Goal: Task Accomplishment & Management: Manage account settings

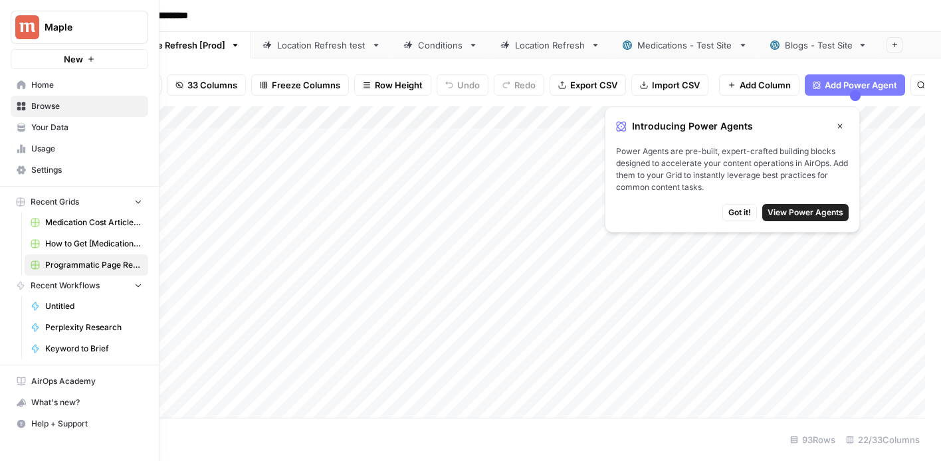
click at [27, 86] on link "Home" at bounding box center [80, 84] width 138 height 21
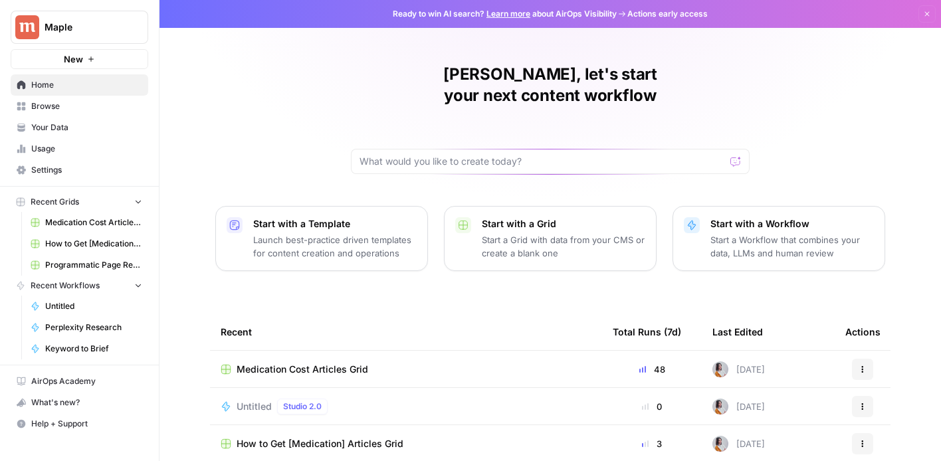
click at [52, 165] on span "Settings" at bounding box center [86, 170] width 111 height 12
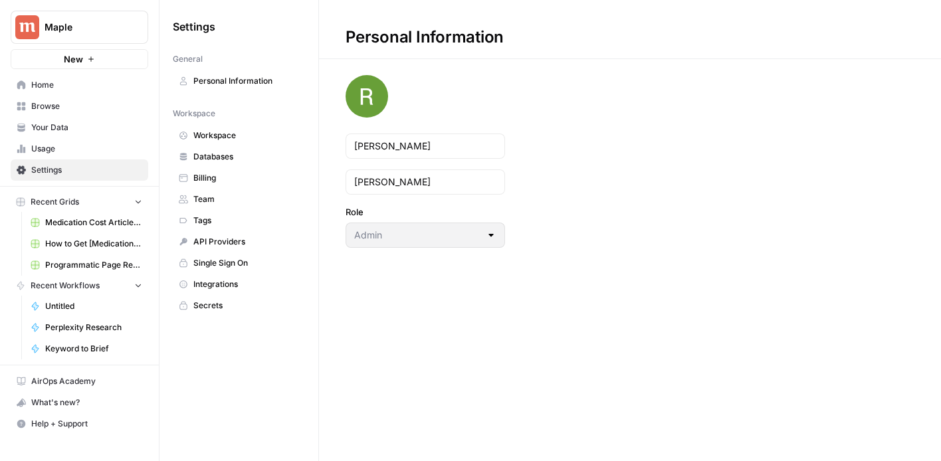
click at [49, 149] on span "Usage" at bounding box center [86, 149] width 111 height 12
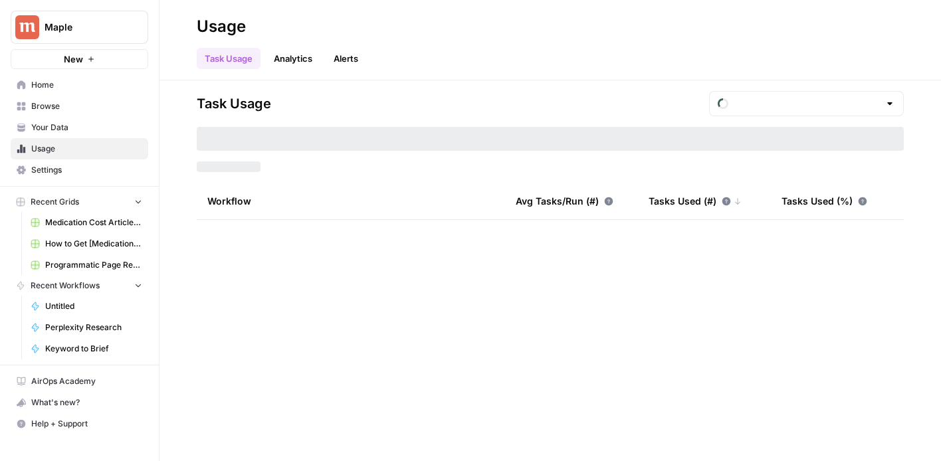
type input "August Tasks"
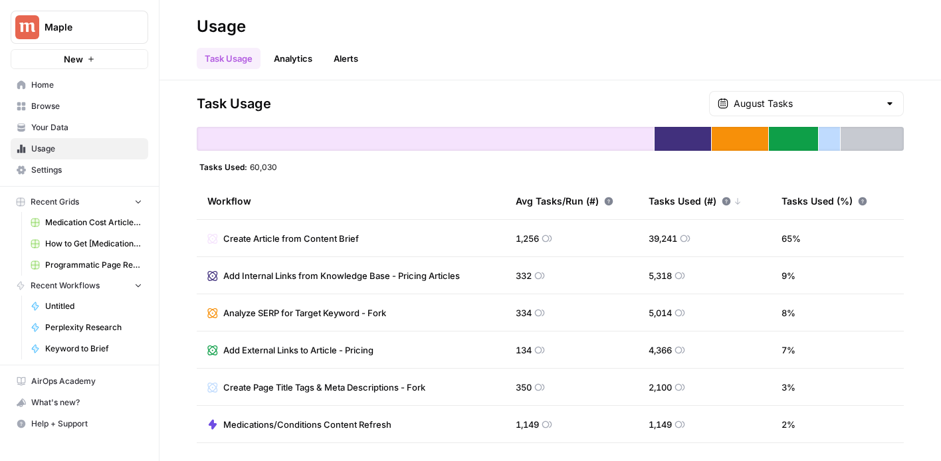
click at [49, 149] on span "Usage" at bounding box center [86, 149] width 111 height 12
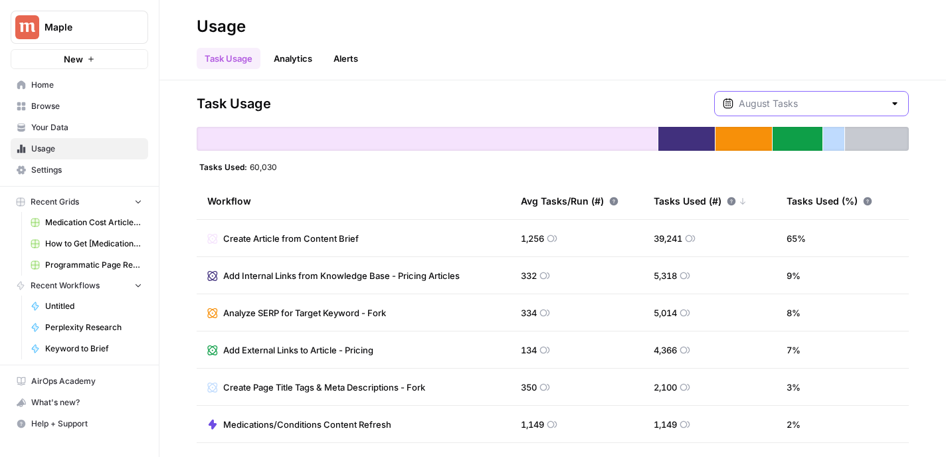
click at [860, 98] on input "text" at bounding box center [812, 103] width 146 height 13
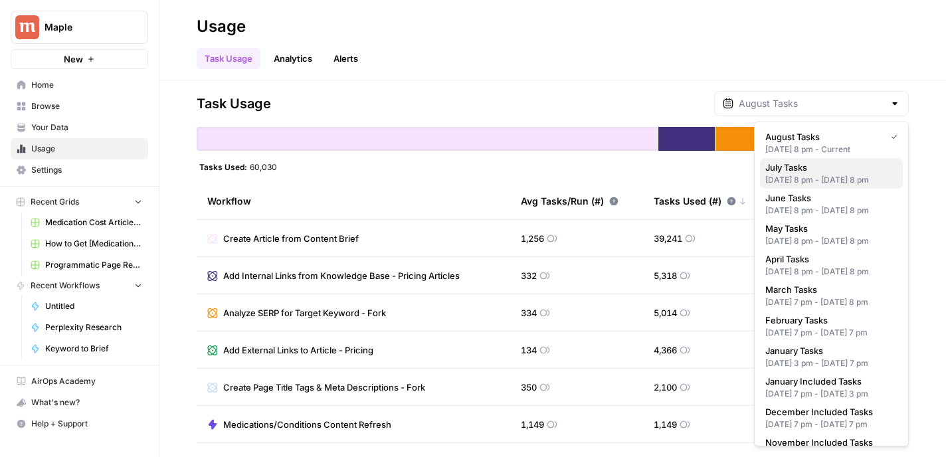
click at [800, 172] on span "July Tasks" at bounding box center [828, 167] width 127 height 13
type input "July Tasks"
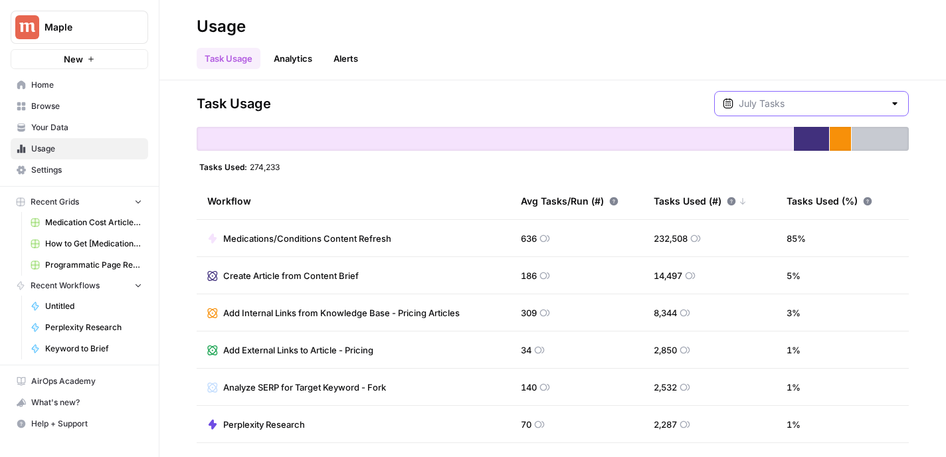
click at [811, 100] on input "text" at bounding box center [812, 103] width 146 height 13
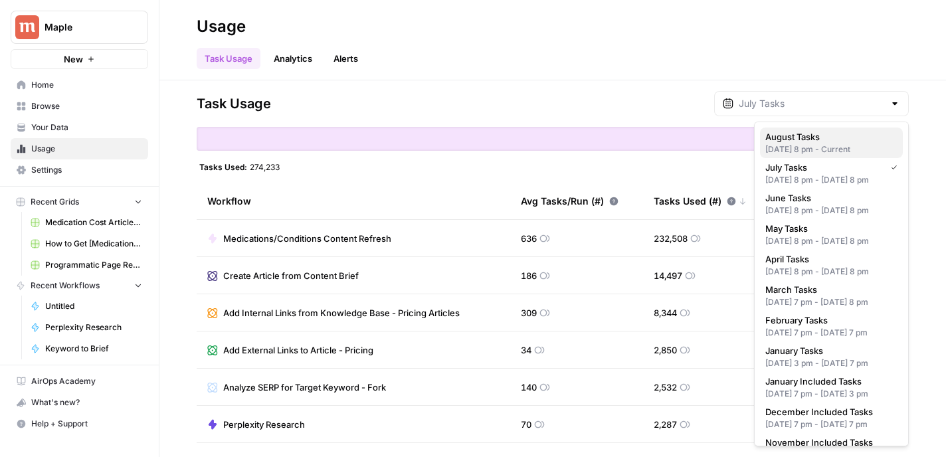
click at [797, 144] on div "[DATE] 8 pm - Current" at bounding box center [831, 150] width 132 height 12
type input "August Tasks"
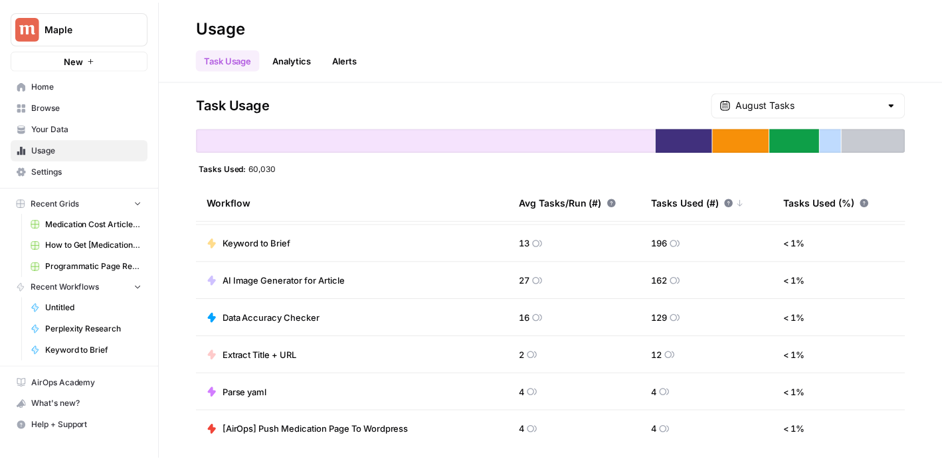
scroll to position [328, 0]
